Goal: Information Seeking & Learning: Compare options

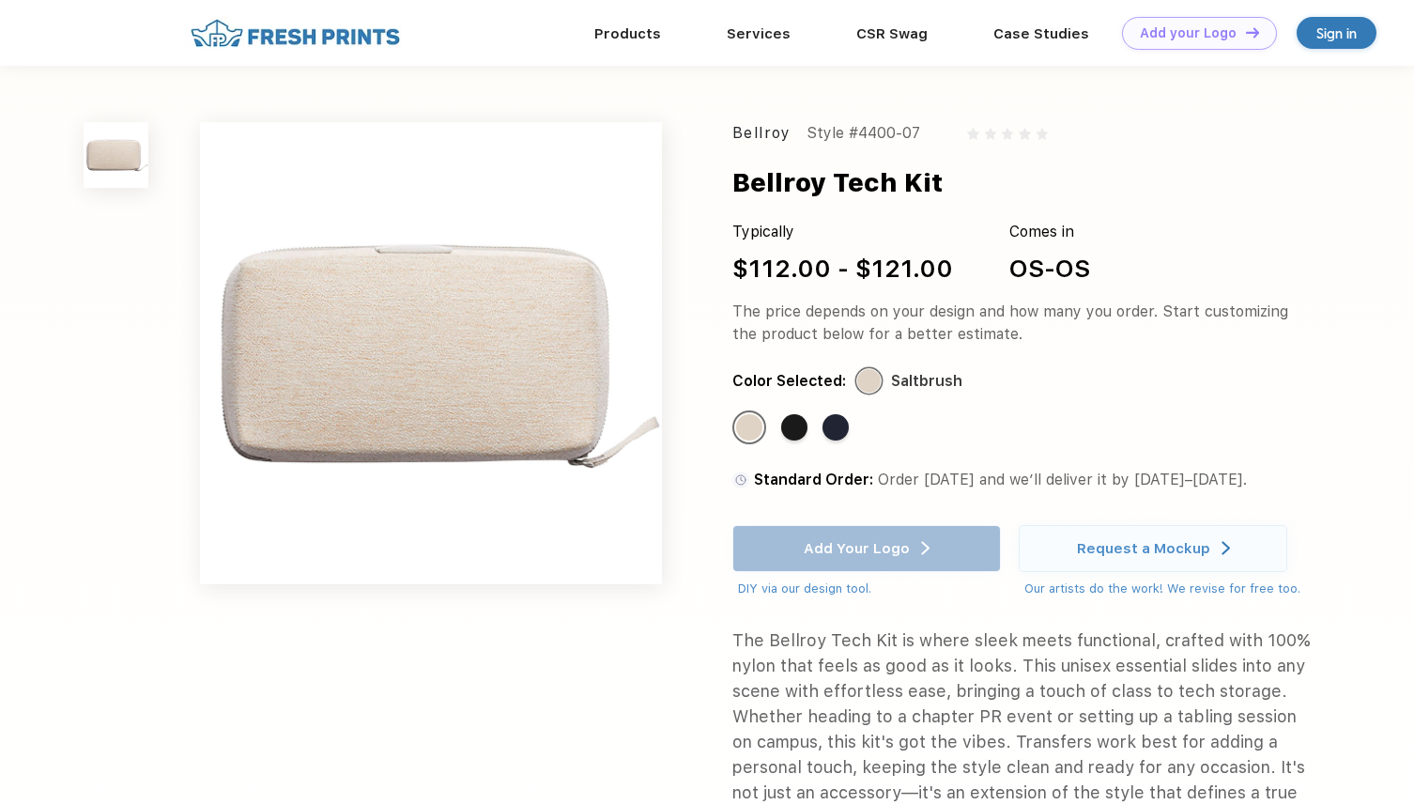
click at [562, 302] on img at bounding box center [431, 353] width 462 height 462
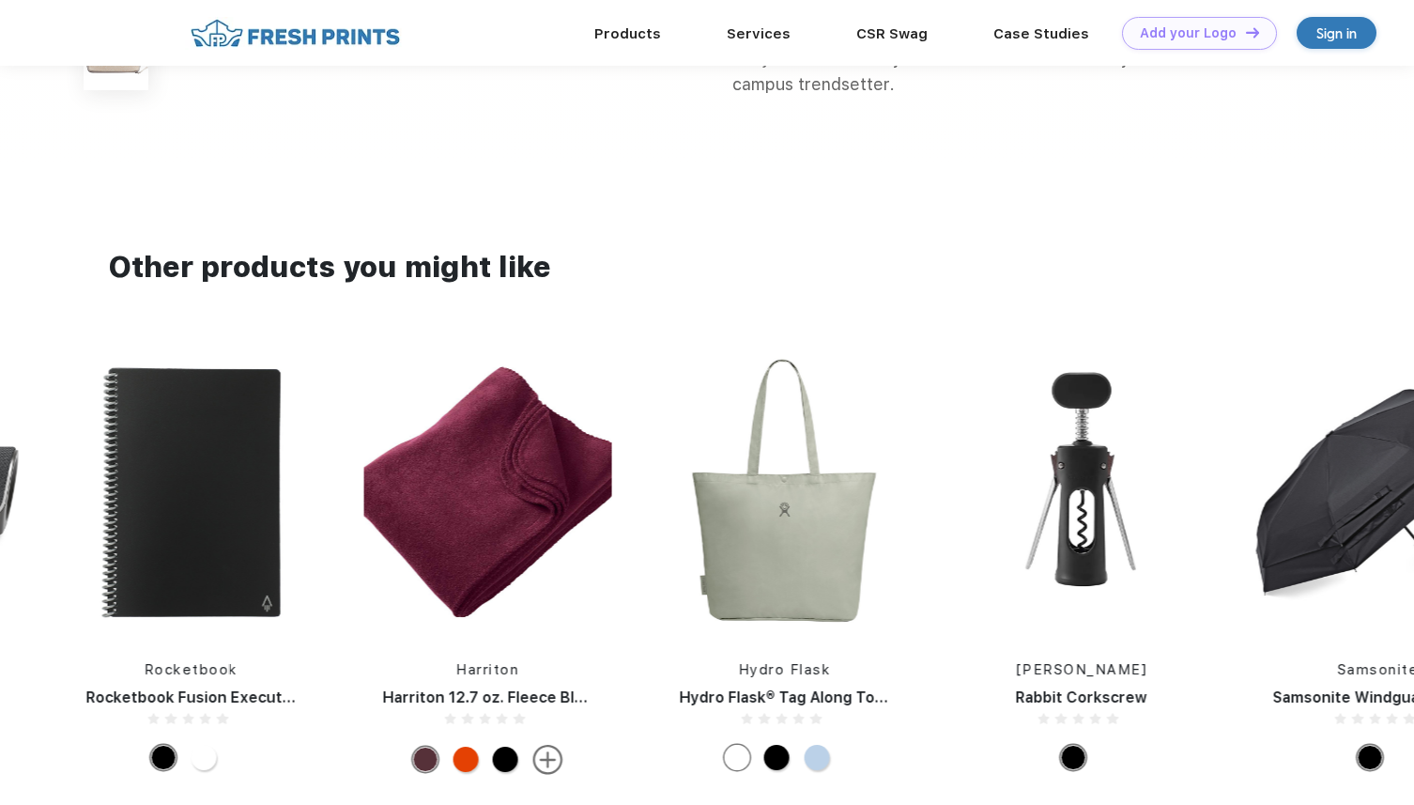
scroll to position [671, 0]
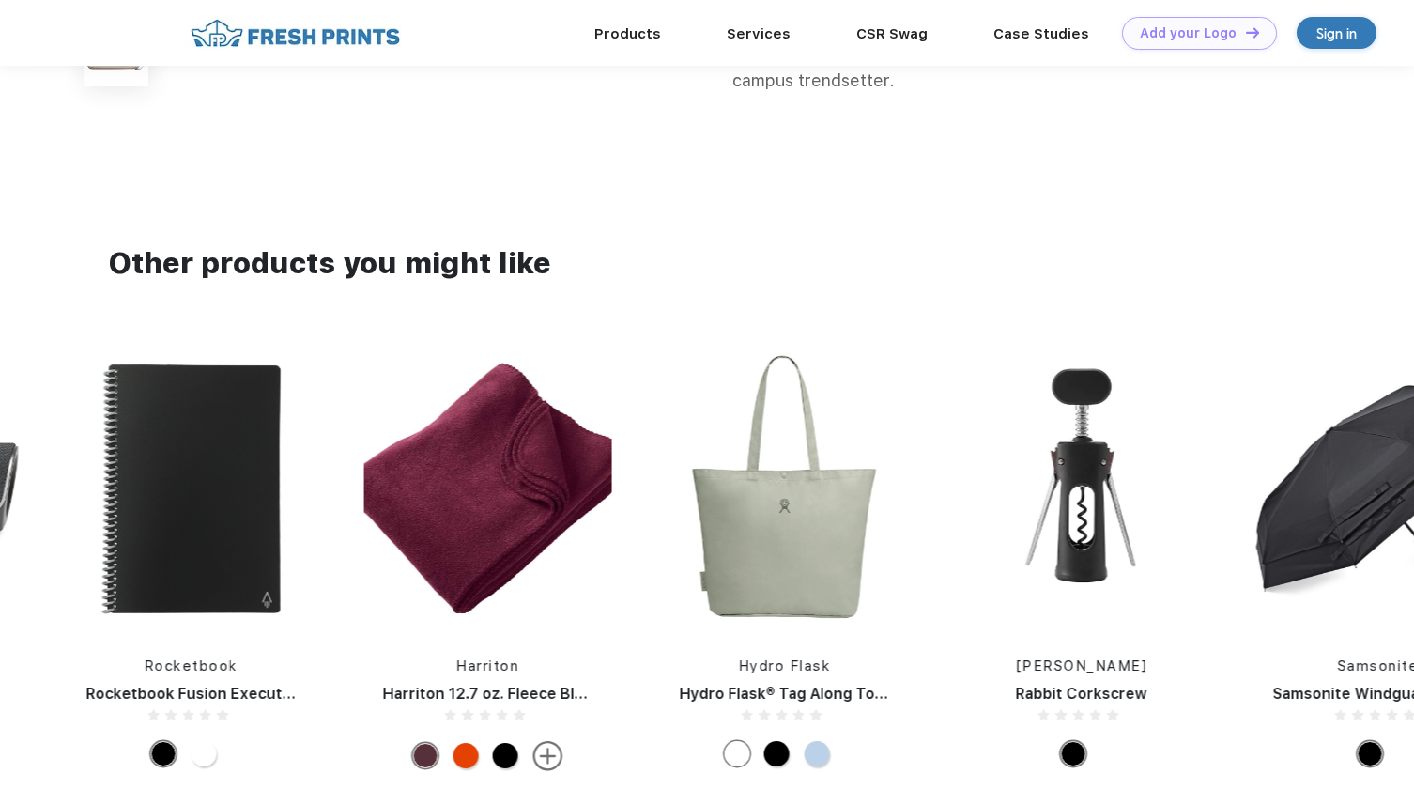
click at [774, 569] on img at bounding box center [784, 488] width 248 height 283
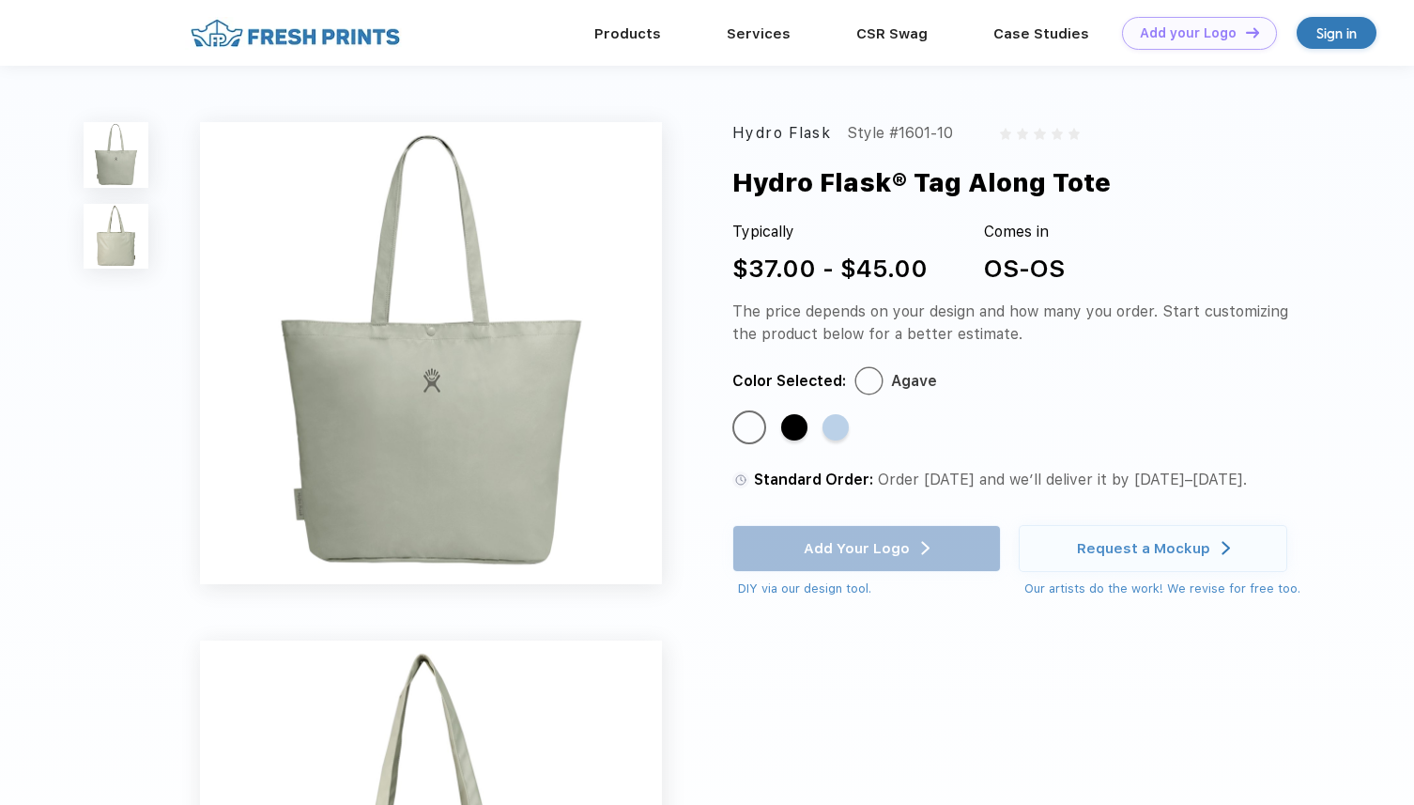
click at [122, 247] on img at bounding box center [116, 236] width 65 height 65
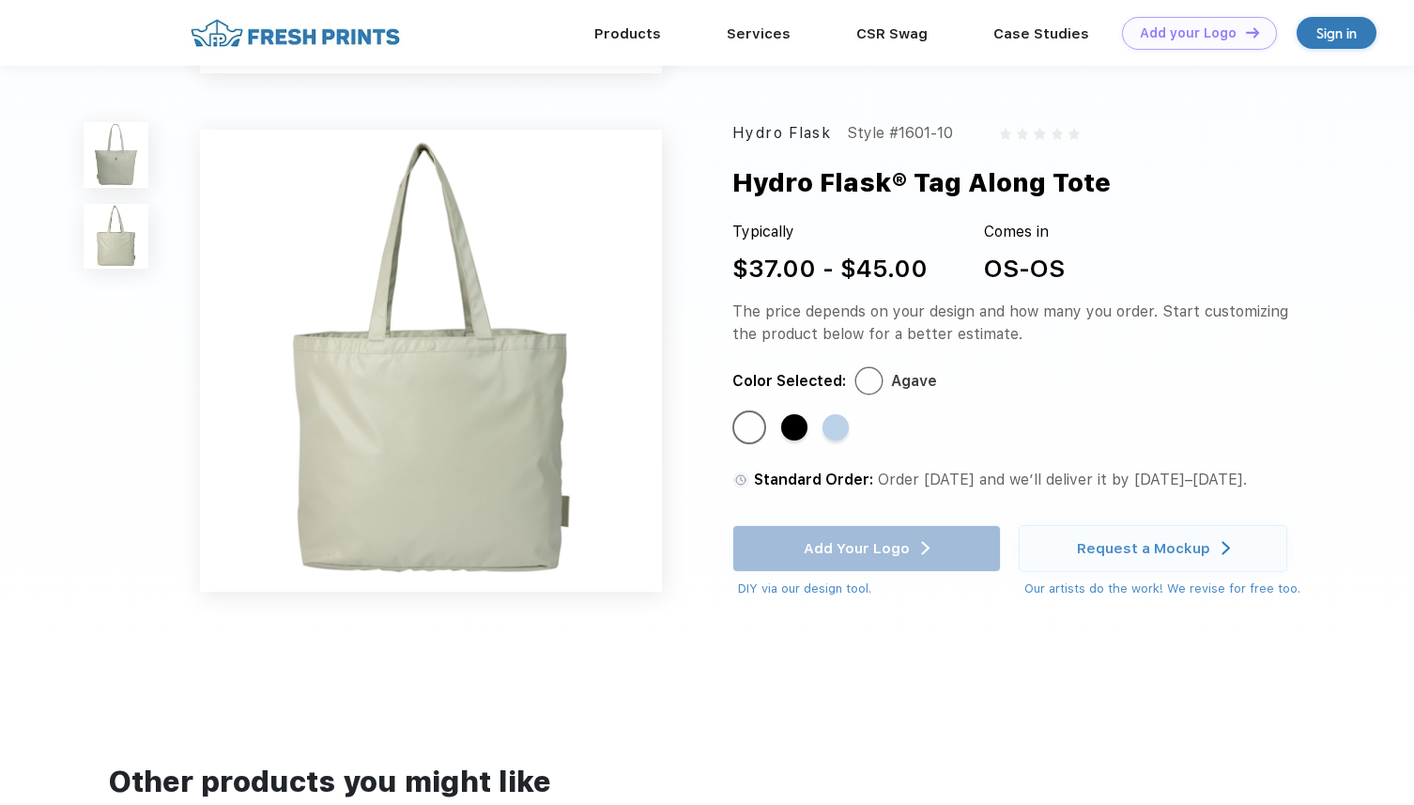
scroll to position [446, 0]
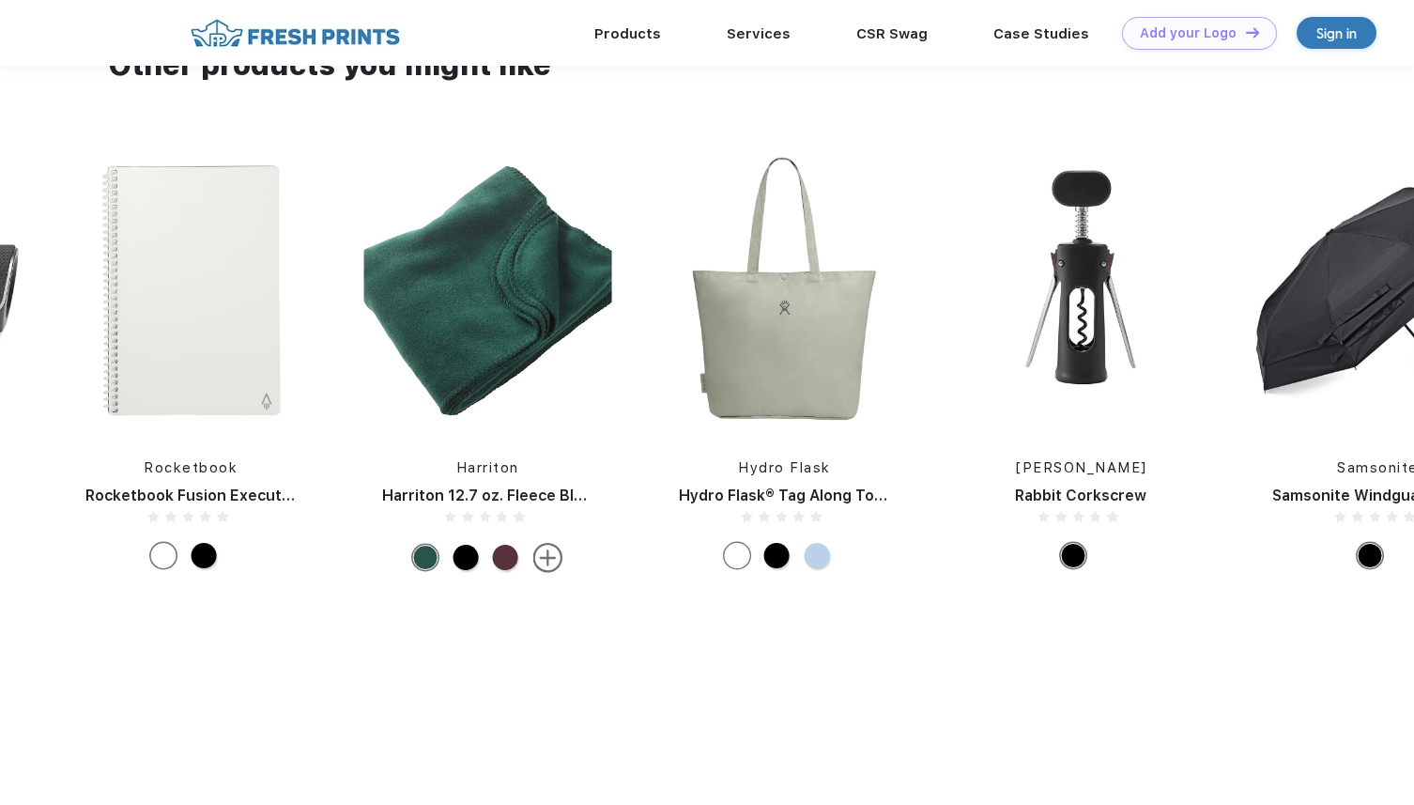
scroll to position [875, 0]
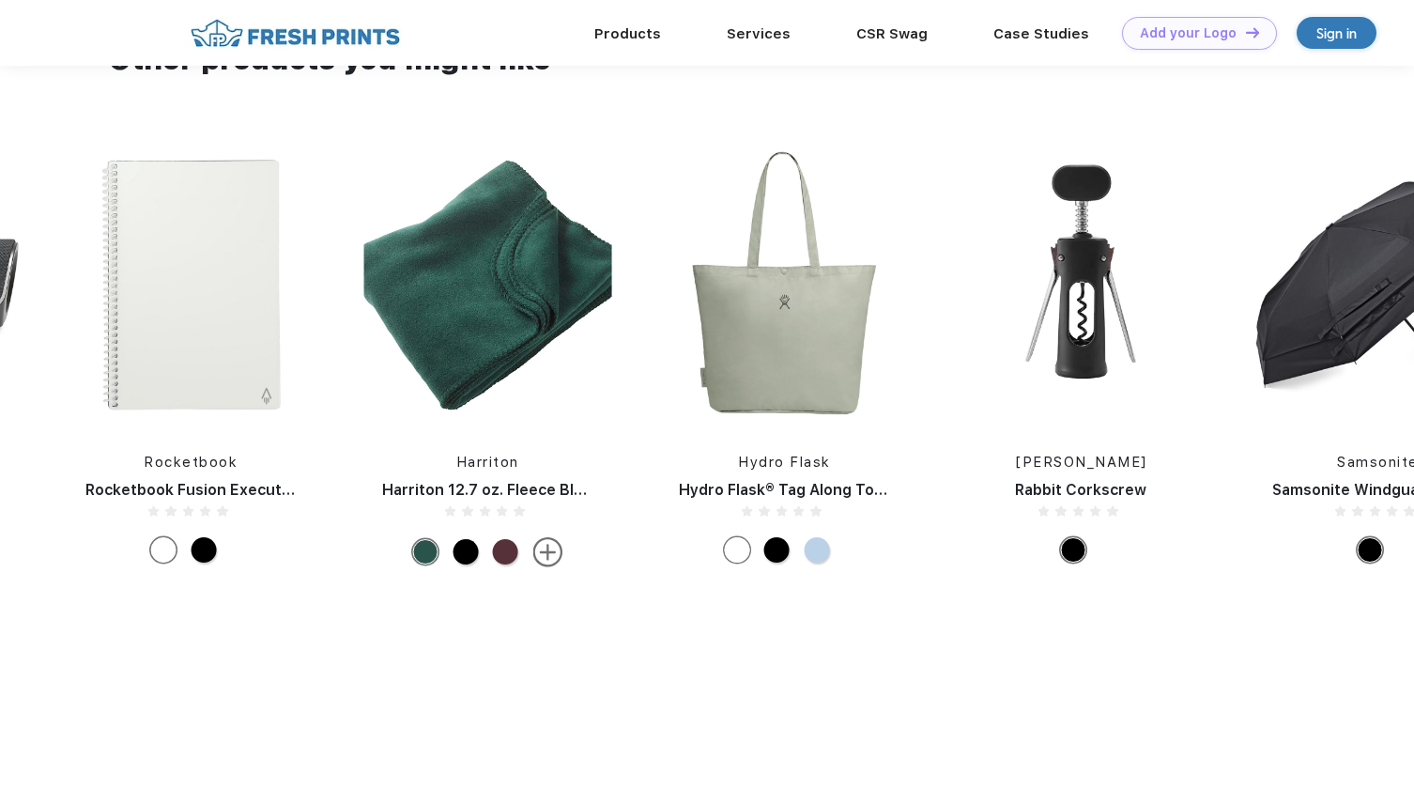
click at [848, 353] on img at bounding box center [784, 285] width 248 height 283
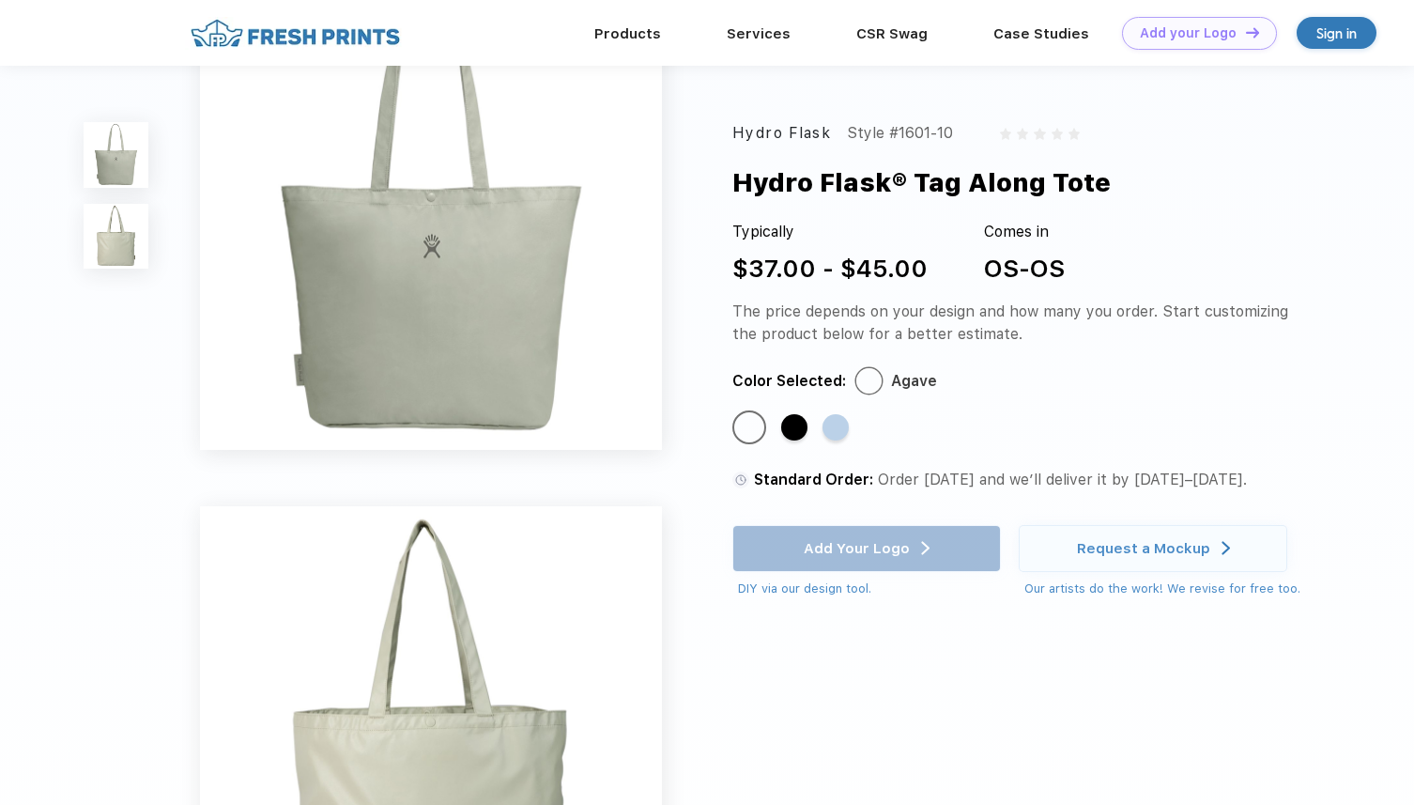
scroll to position [66, 0]
drag, startPoint x: 865, startPoint y: 381, endPoint x: 703, endPoint y: 381, distance: 161.5
click at [857, 381] on div "Color Selected: Agave" at bounding box center [1021, 380] width 579 height 23
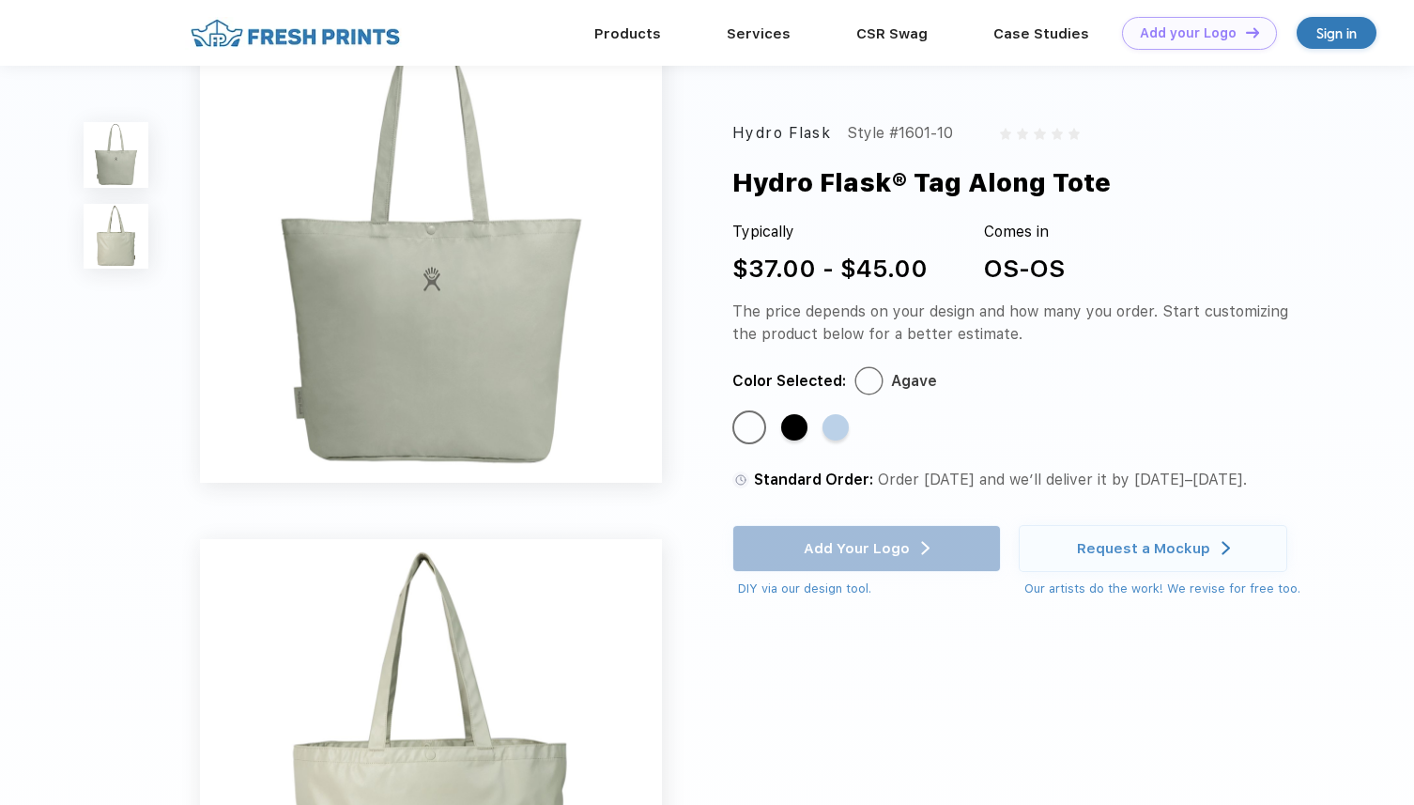
scroll to position [0, 0]
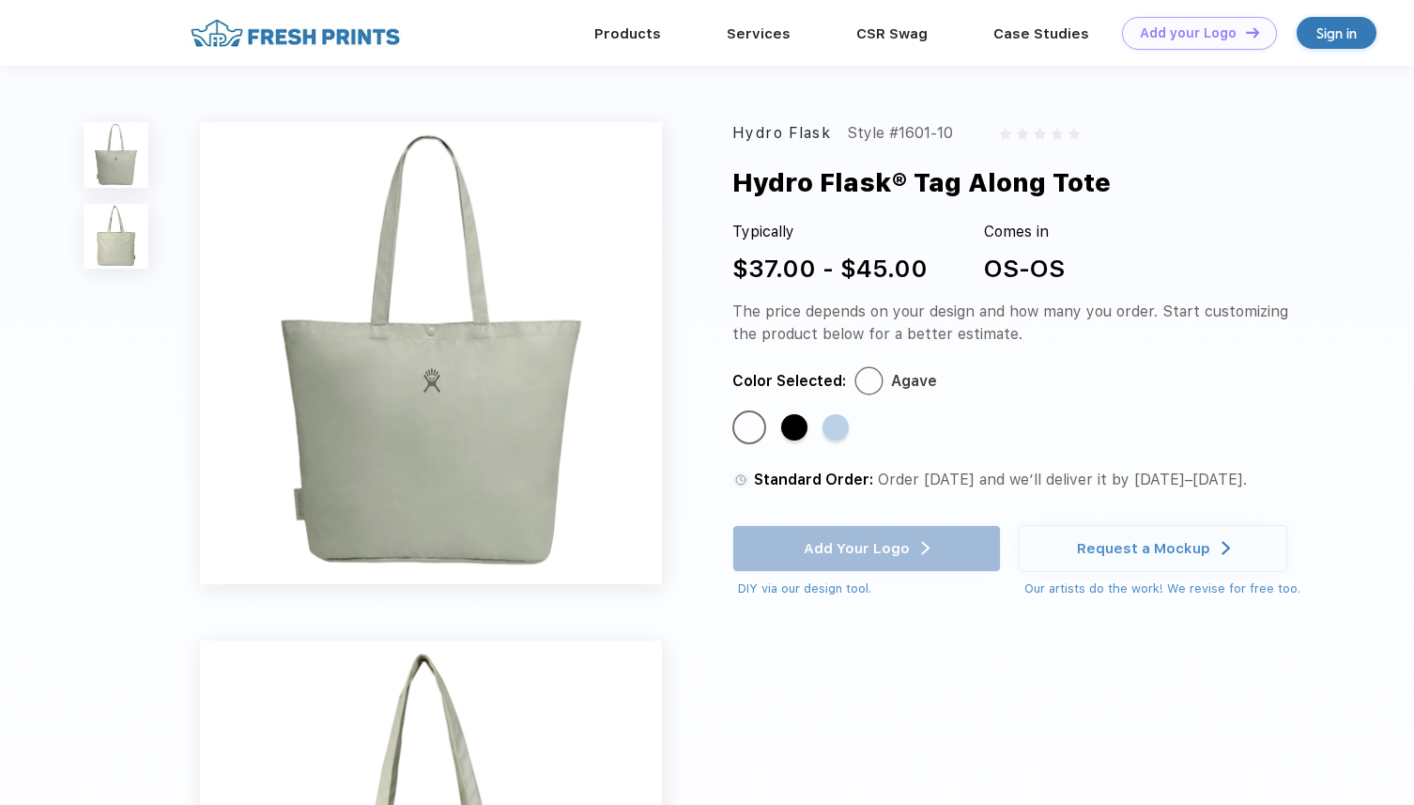
click at [478, 375] on img at bounding box center [431, 353] width 462 height 462
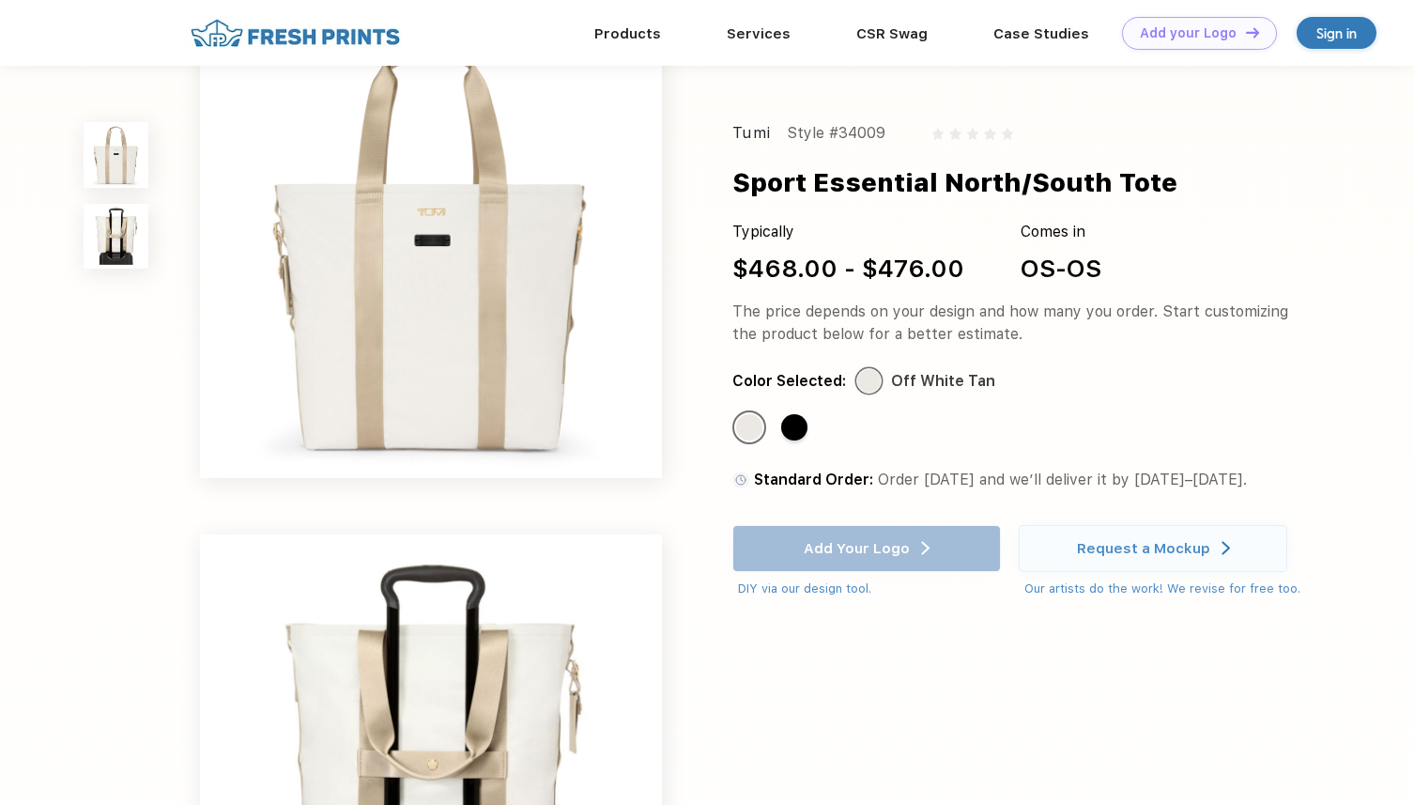
scroll to position [39, 0]
click at [124, 166] on img at bounding box center [116, 154] width 65 height 65
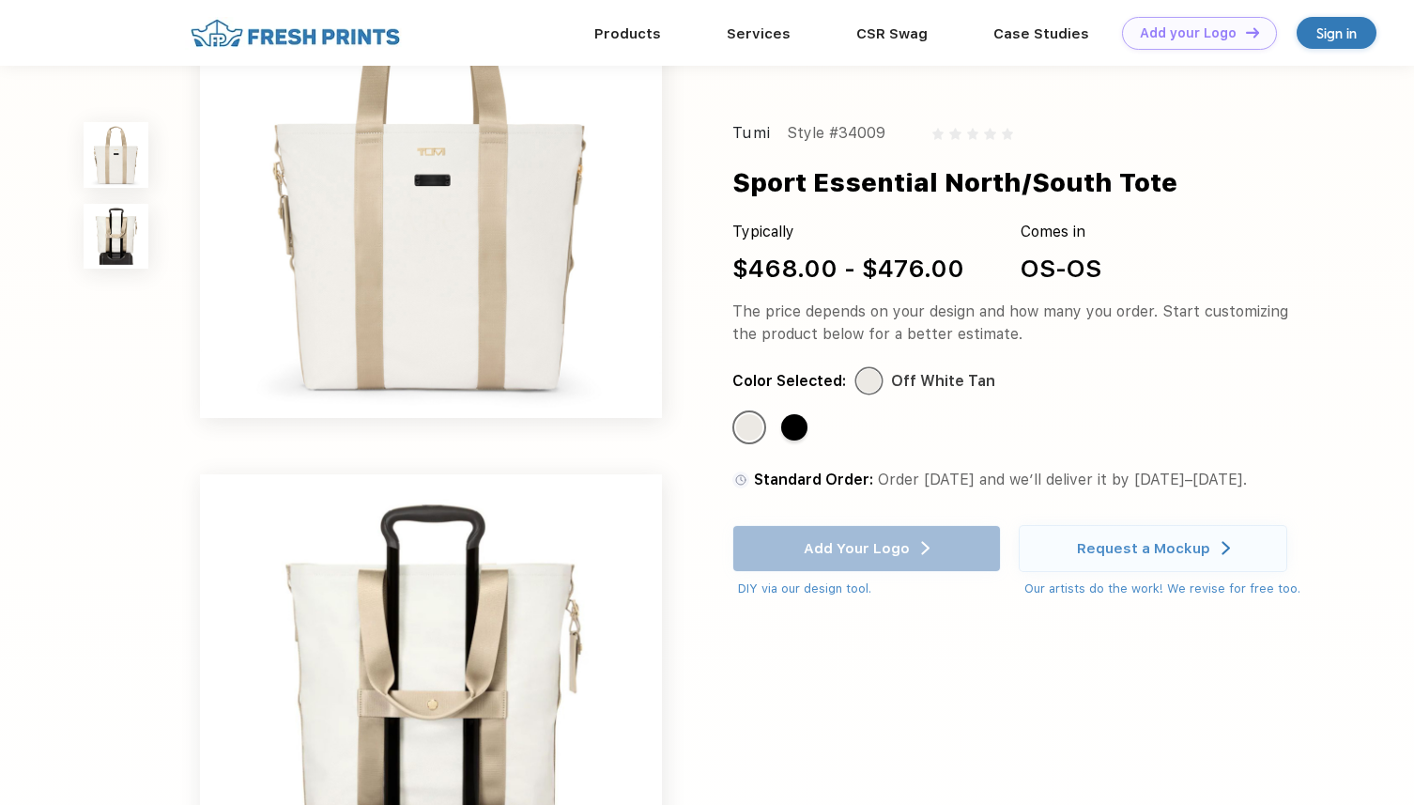
scroll to position [0, 0]
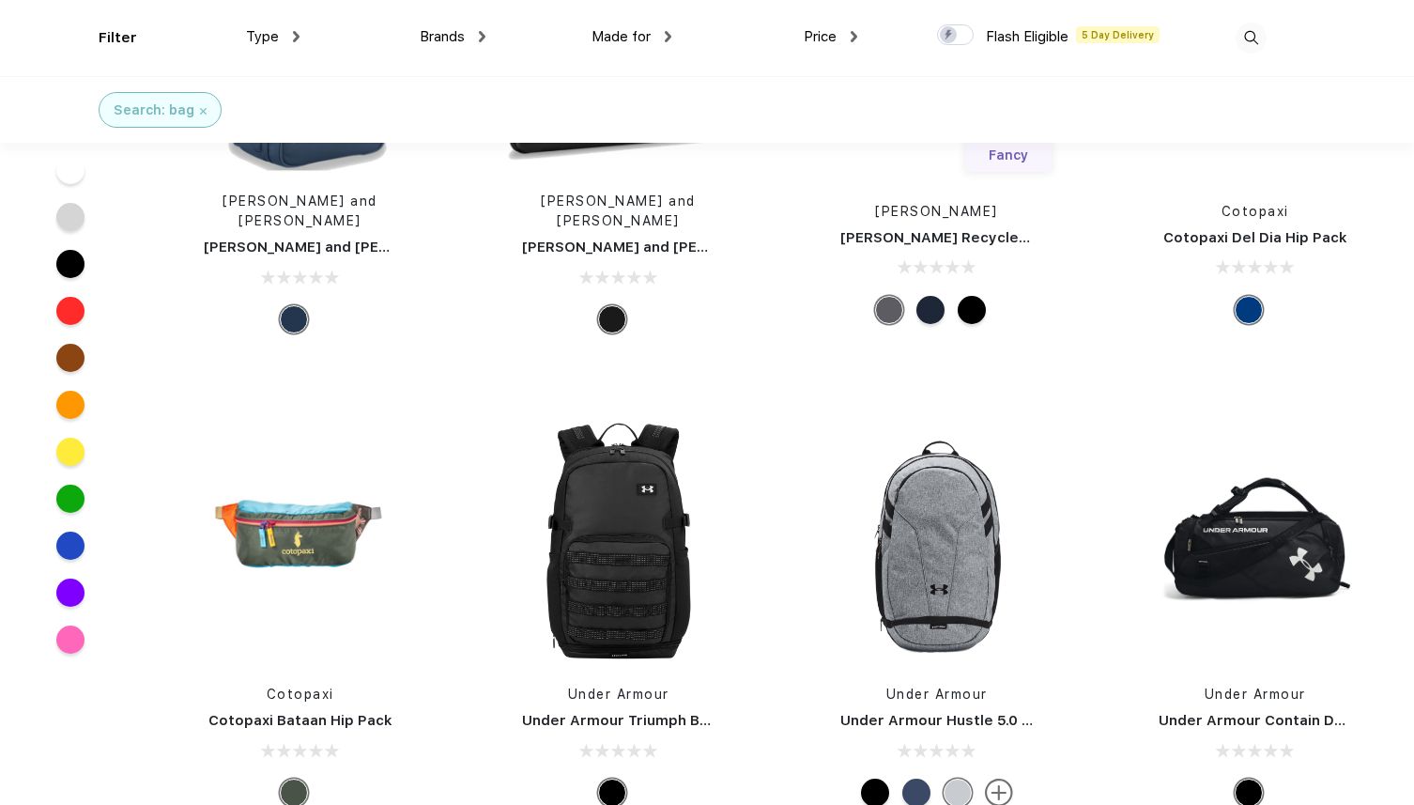
scroll to position [8794, 0]
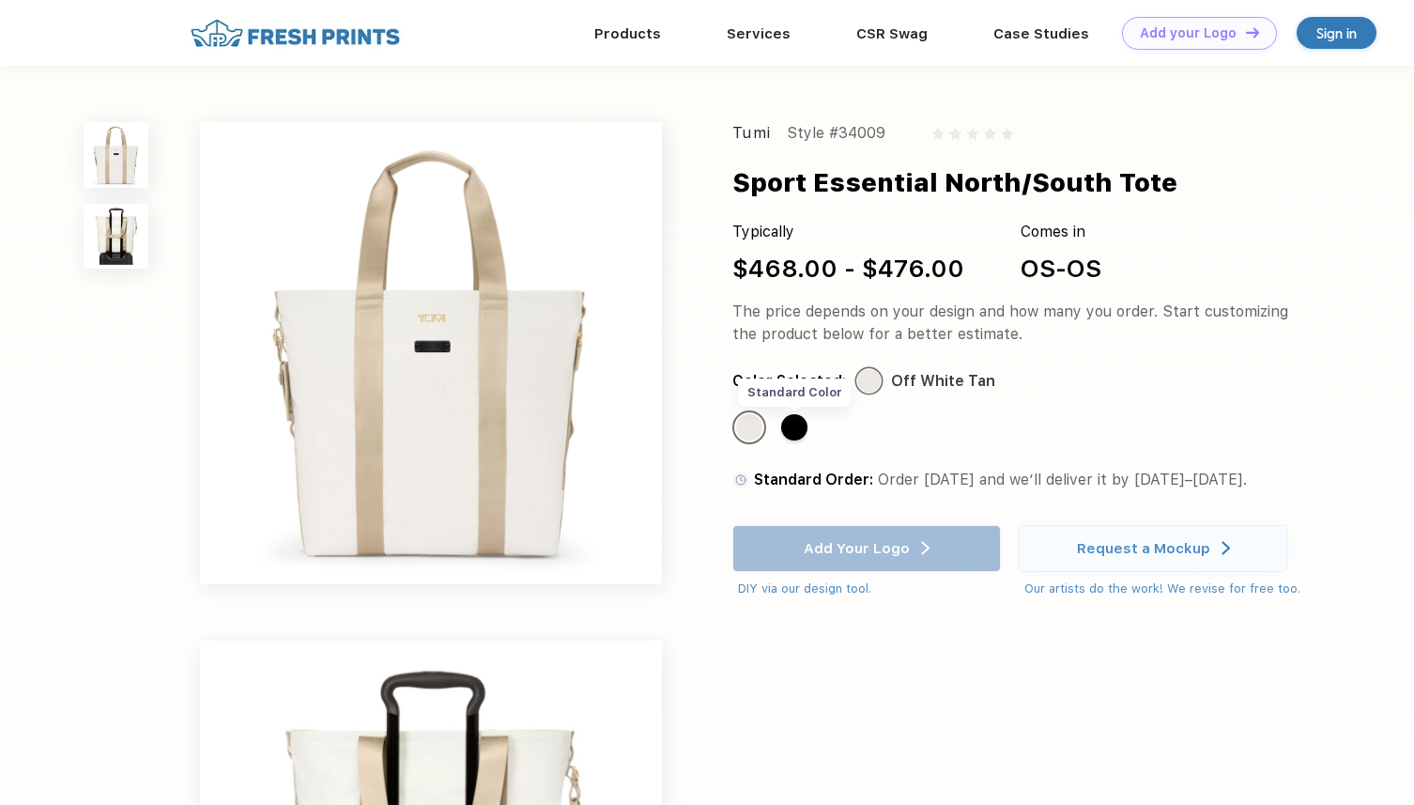
click at [797, 433] on div "Standard Color" at bounding box center [794, 427] width 26 height 26
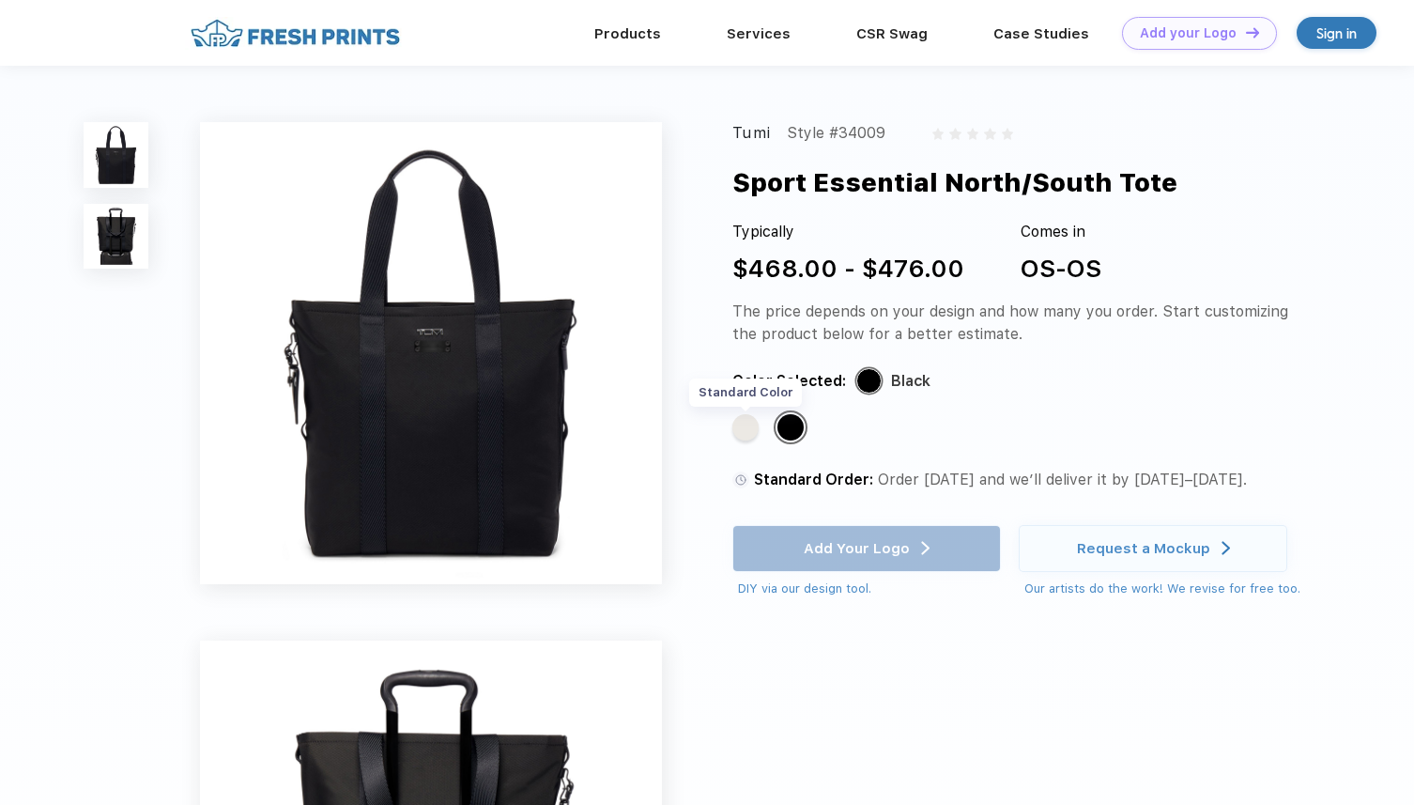
click at [745, 428] on div "Standard Color" at bounding box center [745, 427] width 26 height 26
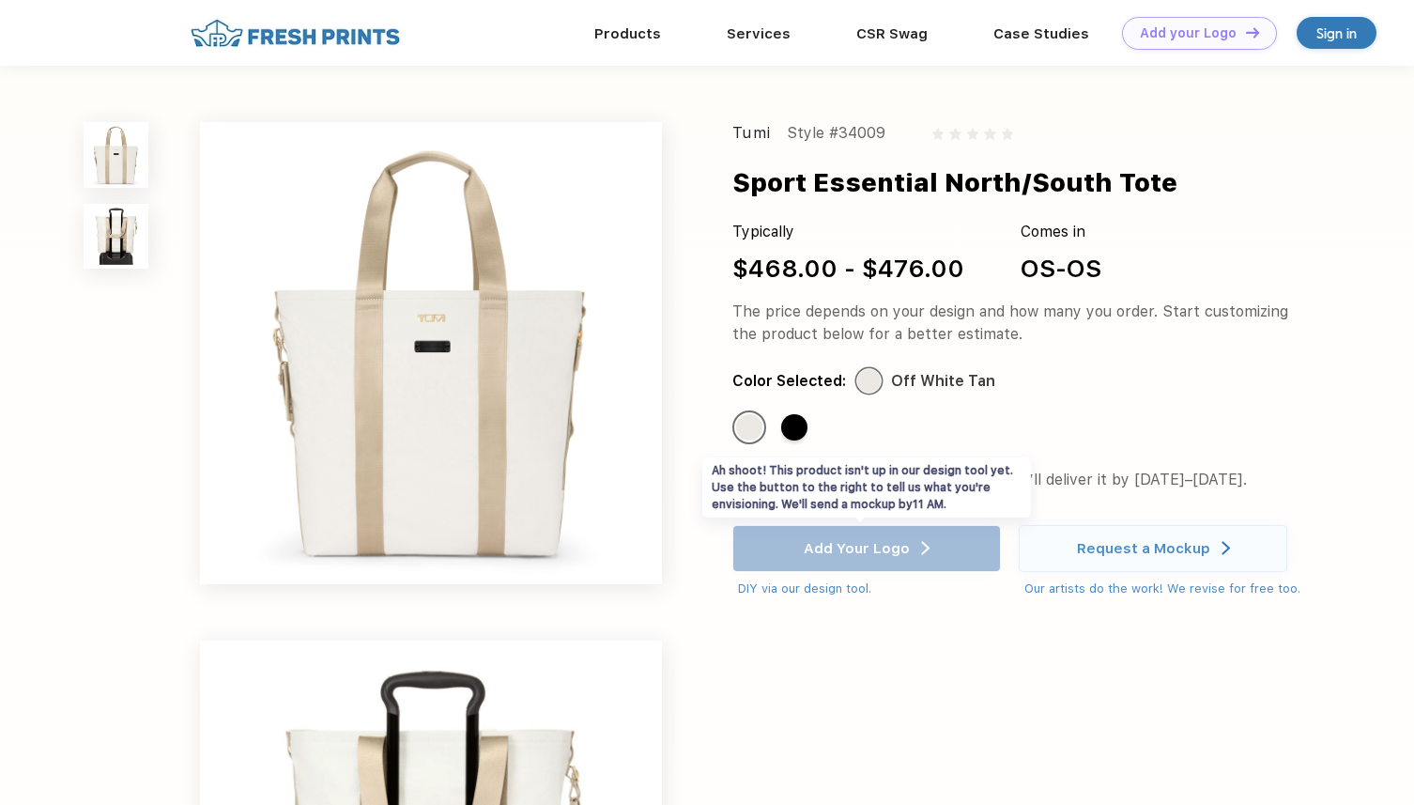
click at [845, 556] on div "Add Your Logo DIY via our design tool. Ah shoot! This product isn't up in our d…" at bounding box center [866, 561] width 269 height 73
click at [851, 593] on div "DIY via our design tool." at bounding box center [869, 588] width 263 height 19
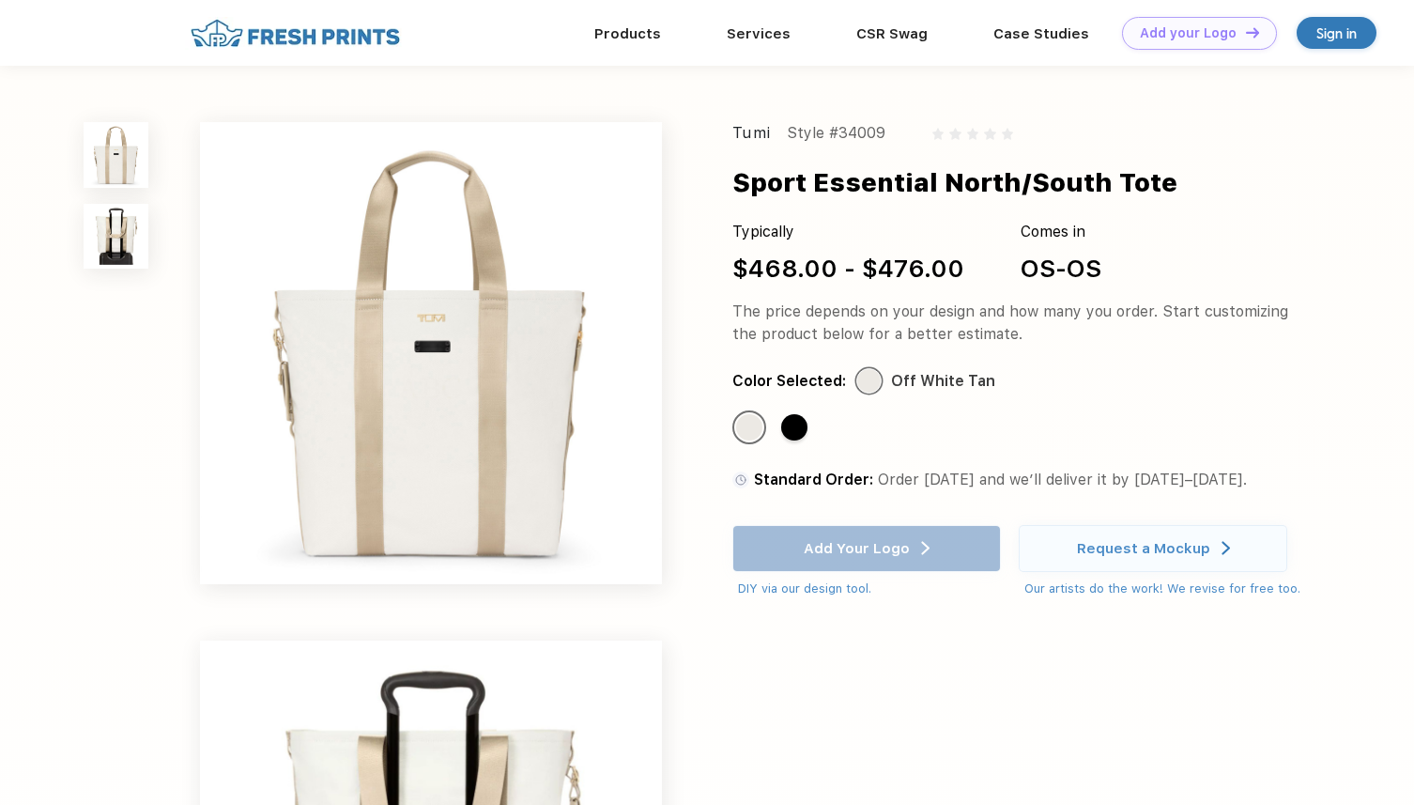
click at [830, 184] on div "Sport Essential North/South Tote" at bounding box center [954, 182] width 445 height 38
drag, startPoint x: 735, startPoint y: 133, endPoint x: 1181, endPoint y: 180, distance: 448.5
click at [1181, 180] on div "Tumi Style #34009 Sport Essential North/South Tote Typically $468.00 - $476.00 …" at bounding box center [1021, 359] width 579 height 475
click at [1181, 179] on div "Sport Essential North/South Tote" at bounding box center [1050, 182] width 637 height 38
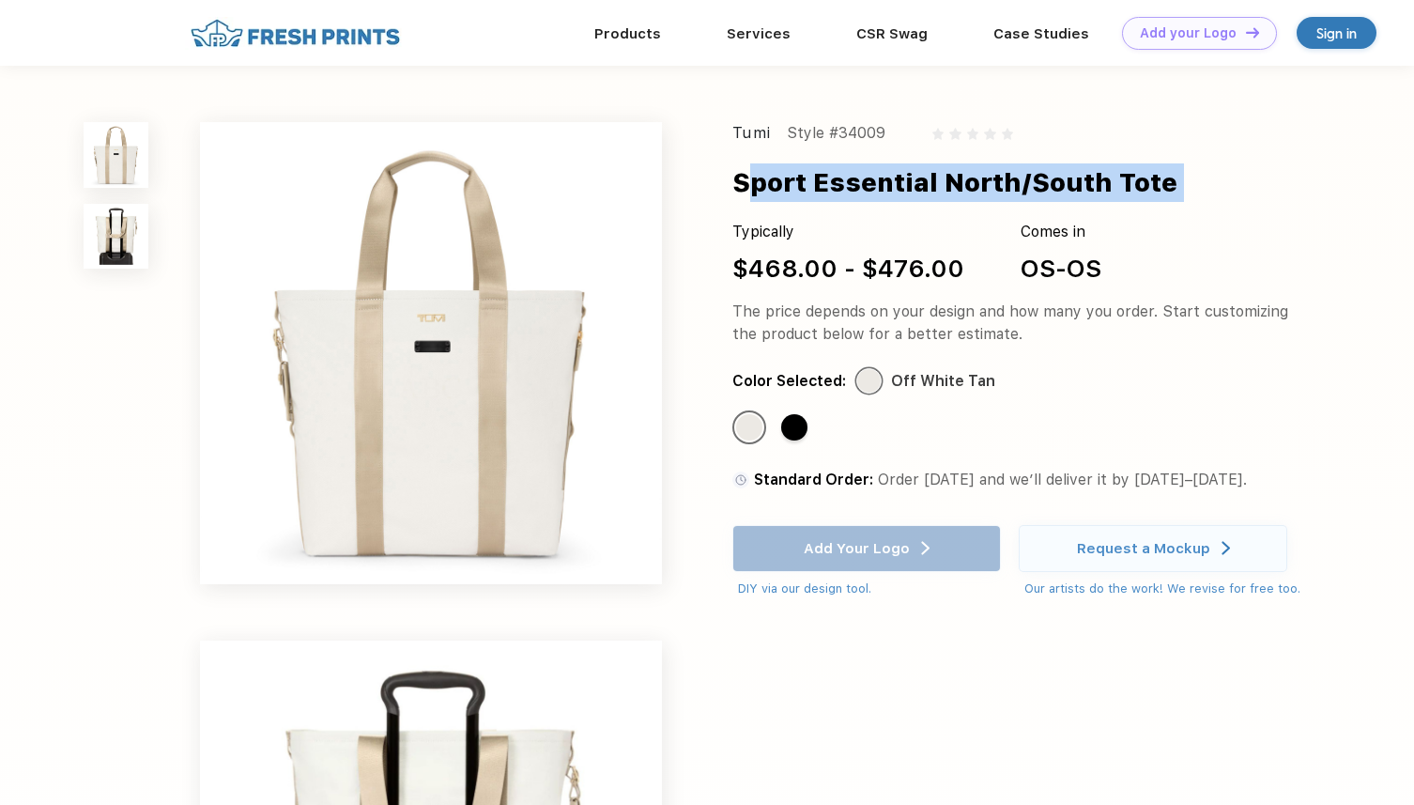
drag, startPoint x: 1179, startPoint y: 180, endPoint x: 728, endPoint y: 190, distance: 451.8
click at [728, 190] on div "Tumi Style #34009 Sport Essential North/South Tote Typically $468.00 - $476.00 …" at bounding box center [707, 629] width 1414 height 1127
